Goal: Task Accomplishment & Management: Use online tool/utility

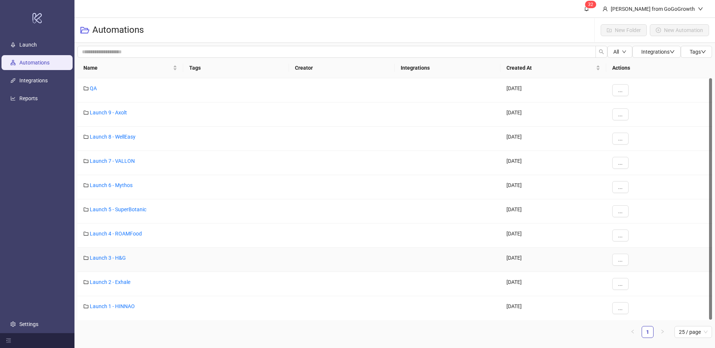
click at [108, 249] on div "Launch 3 - H&G" at bounding box center [130, 260] width 106 height 24
click at [116, 134] on link "Launch 8 - WellEasy" at bounding box center [113, 136] width 46 height 6
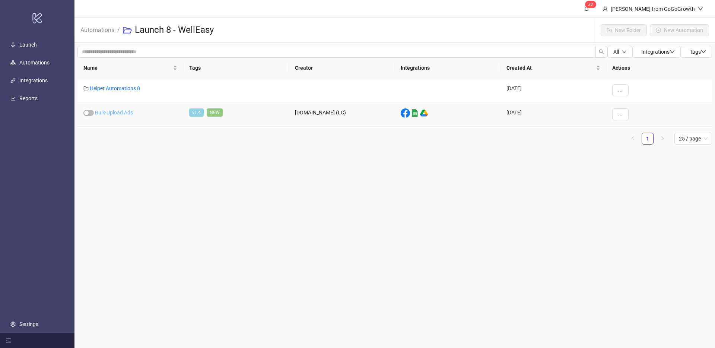
click at [120, 110] on link "Bulk-Upload Ads" at bounding box center [114, 112] width 38 height 6
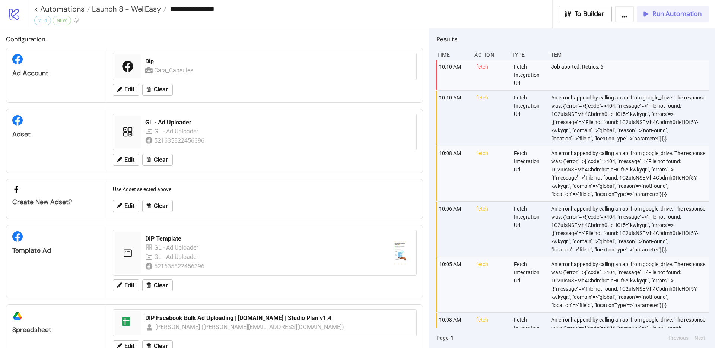
click at [658, 14] on span "Run Automation" at bounding box center [676, 14] width 49 height 9
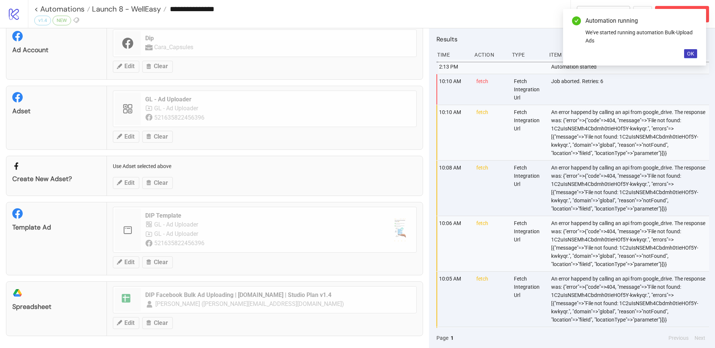
scroll to position [22, 0]
click at [687, 54] on span "OK" at bounding box center [690, 54] width 7 height 6
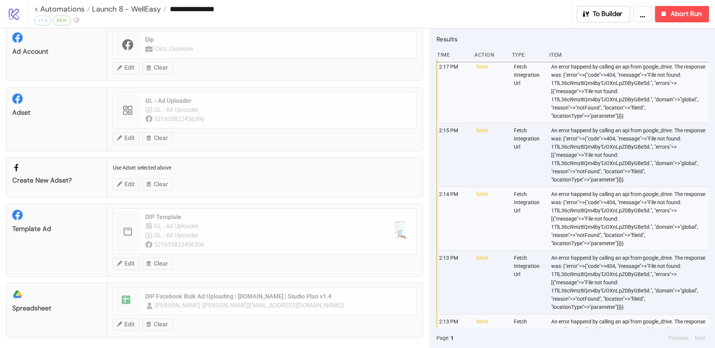
click at [650, 79] on div "An error happend by calling an api from google_drive. The response was: {"error…" at bounding box center [630, 91] width 161 height 63
drag, startPoint x: 609, startPoint y: 69, endPoint x: 603, endPoint y: 70, distance: 5.7
click at [603, 70] on div "An error happend by calling an api from google_drive. The response was: {"error…" at bounding box center [630, 91] width 161 height 63
click at [600, 72] on div "An error happend by calling an api from google_drive. The response was: {"error…" at bounding box center [630, 91] width 161 height 63
click at [607, 82] on div "An error happend by calling an api from google_drive. The response was: {"error…" at bounding box center [630, 91] width 161 height 63
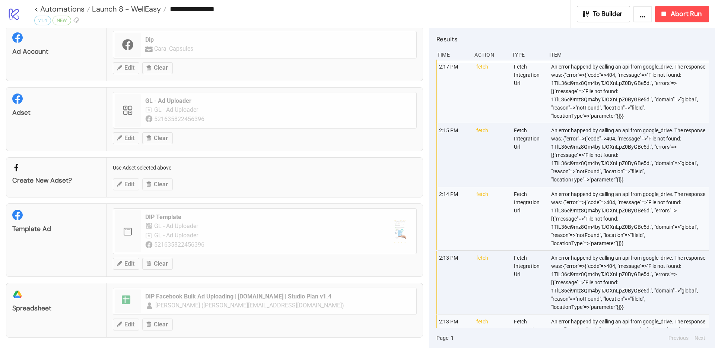
drag, startPoint x: 636, startPoint y: 124, endPoint x: 656, endPoint y: 123, distance: 19.7
click at [637, 123] on div "An error happend by calling an api from google_drive. The response was: {"error…" at bounding box center [630, 154] width 161 height 63
click at [678, 136] on div "An error happend by calling an api from google_drive. The response was: {"error…" at bounding box center [630, 154] width 161 height 63
click at [576, 140] on div "An error happend by calling an api from google_drive. The response was: {"error…" at bounding box center [630, 154] width 161 height 63
drag, startPoint x: 621, startPoint y: 139, endPoint x: 675, endPoint y: 151, distance: 55.4
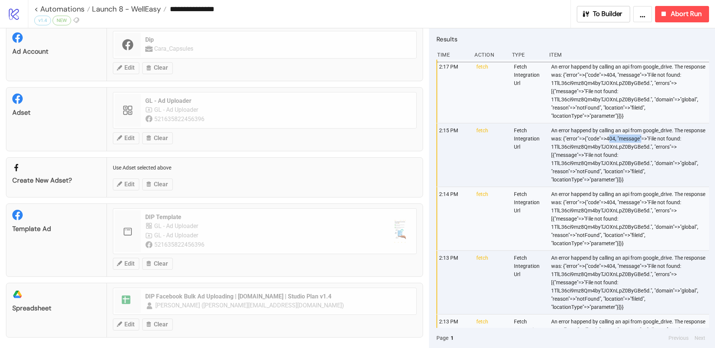
click at [641, 141] on div "An error happend by calling an api from google_drive. The response was: {"error…" at bounding box center [630, 154] width 161 height 63
click at [676, 150] on div "An error happend by calling an api from google_drive. The response was: {"error…" at bounding box center [630, 154] width 161 height 63
drag, startPoint x: 667, startPoint y: 134, endPoint x: 627, endPoint y: 135, distance: 39.1
click at [667, 134] on div "An error happend by calling an api from google_drive. The response was: {"error…" at bounding box center [630, 154] width 161 height 63
drag, startPoint x: 556, startPoint y: 155, endPoint x: 612, endPoint y: 158, distance: 55.9
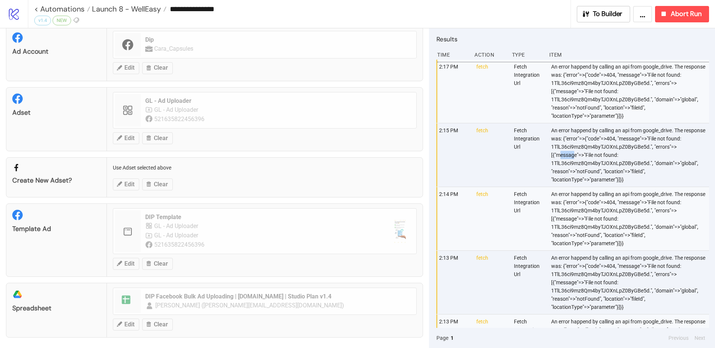
click at [571, 157] on div "An error happend by calling an api from google_drive. The response was: {"error…" at bounding box center [630, 154] width 161 height 63
click at [613, 158] on div "An error happend by calling an api from google_drive. The response was: {"error…" at bounding box center [630, 154] width 161 height 63
